Goal: Find specific page/section: Find specific page/section

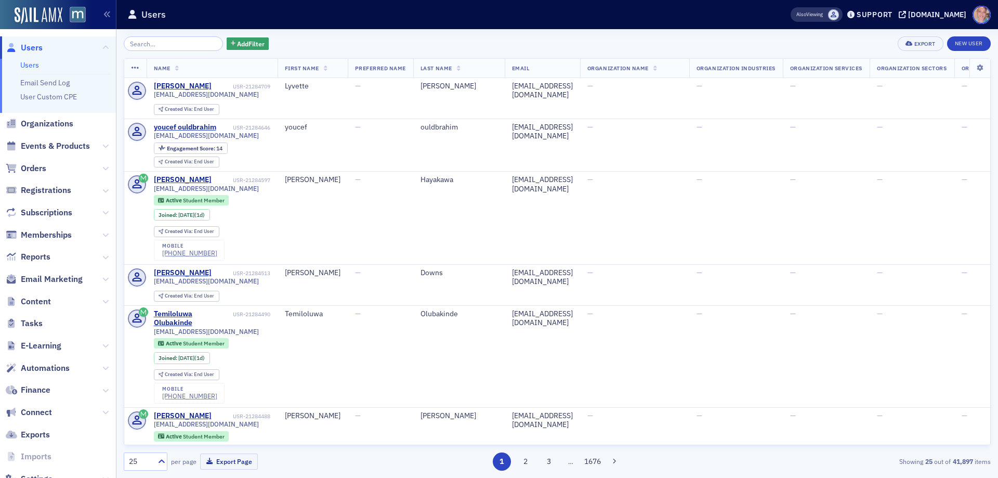
click at [29, 64] on link "Users" at bounding box center [29, 64] width 19 height 9
click at [51, 145] on span "Events & Products" at bounding box center [55, 145] width 69 height 11
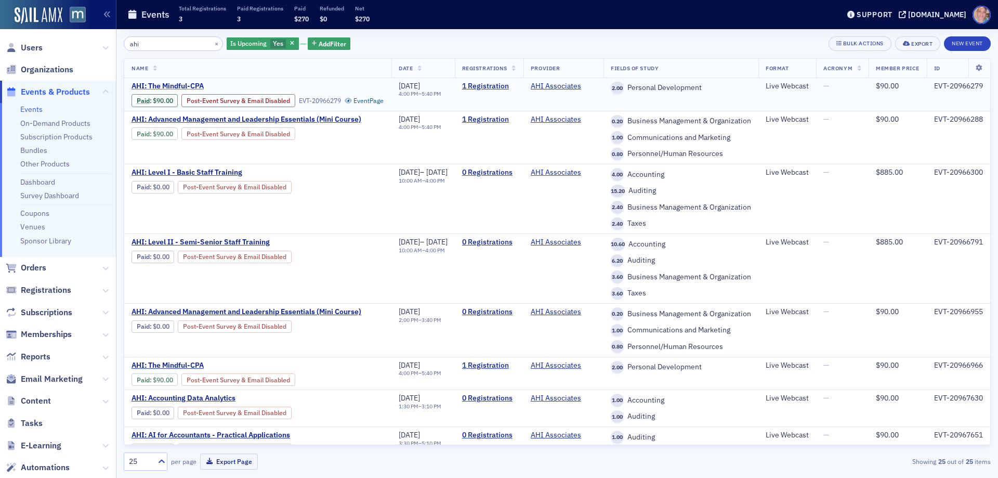
type input "ahi"
click at [177, 88] on span "AHI: The Mindful-CPA" at bounding box center [219, 86] width 175 height 9
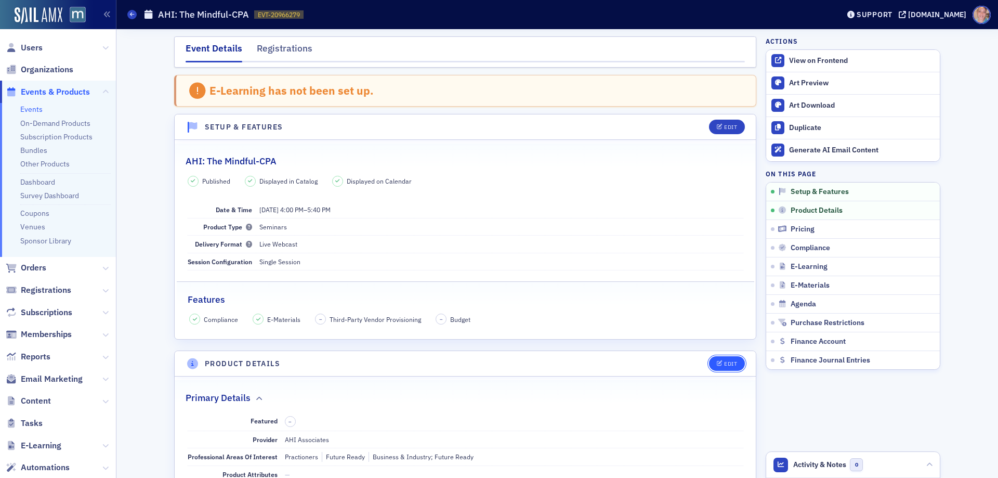
click at [725, 368] on button "Edit" at bounding box center [727, 363] width 36 height 15
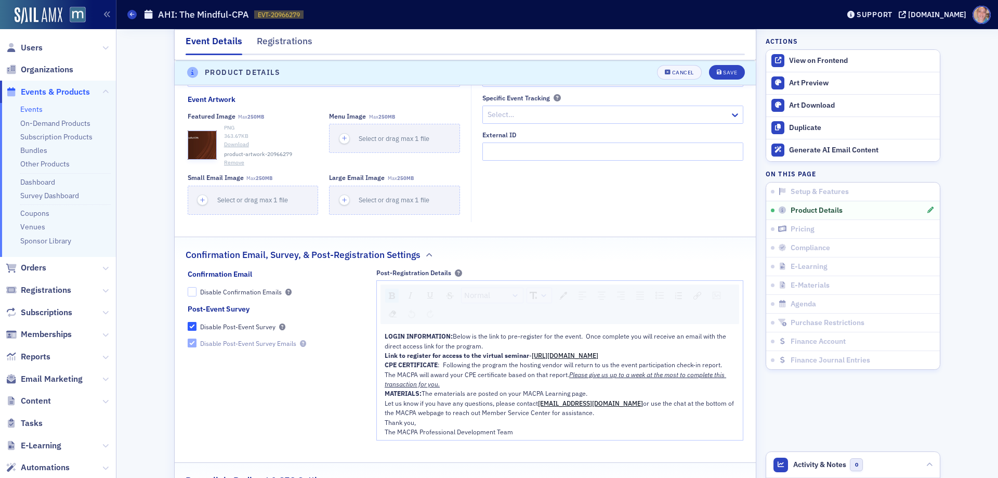
scroll to position [1070, 0]
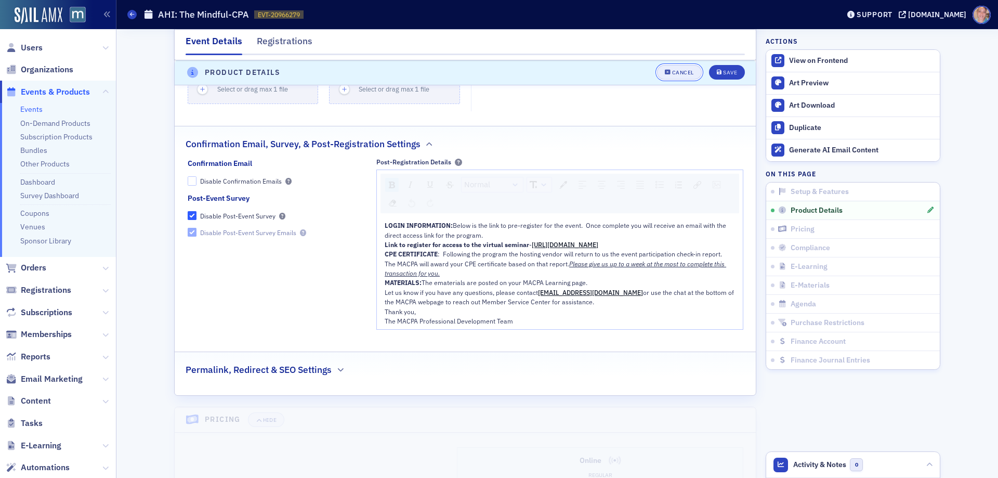
click at [672, 75] on div "Cancel" at bounding box center [683, 73] width 22 height 6
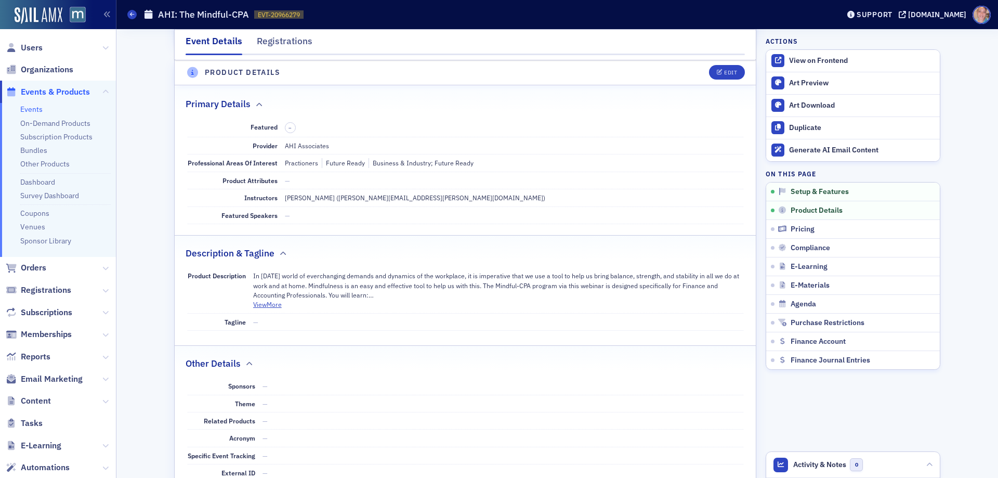
scroll to position [290, 0]
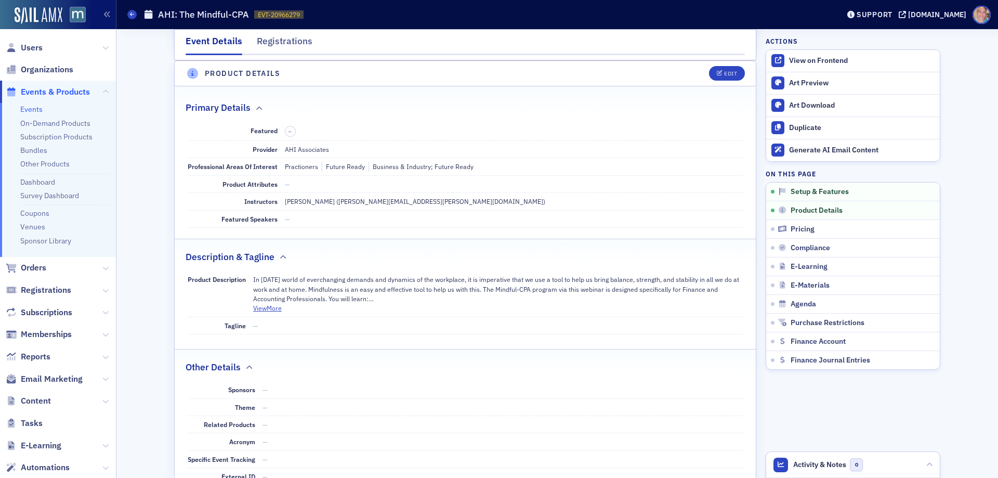
click at [33, 106] on link "Events" at bounding box center [31, 109] width 22 height 9
